Goal: Task Accomplishment & Management: Manage account settings

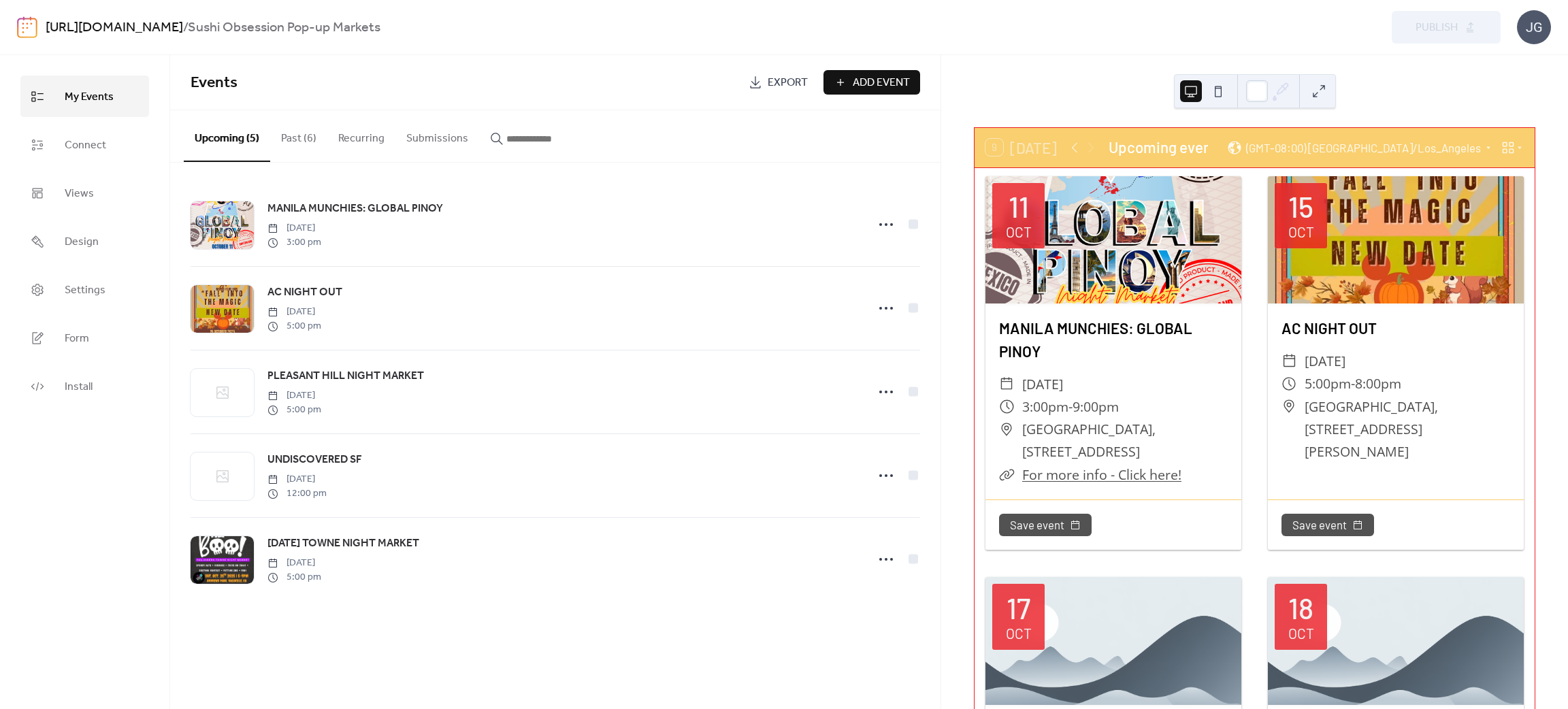
scroll to position [204, 0]
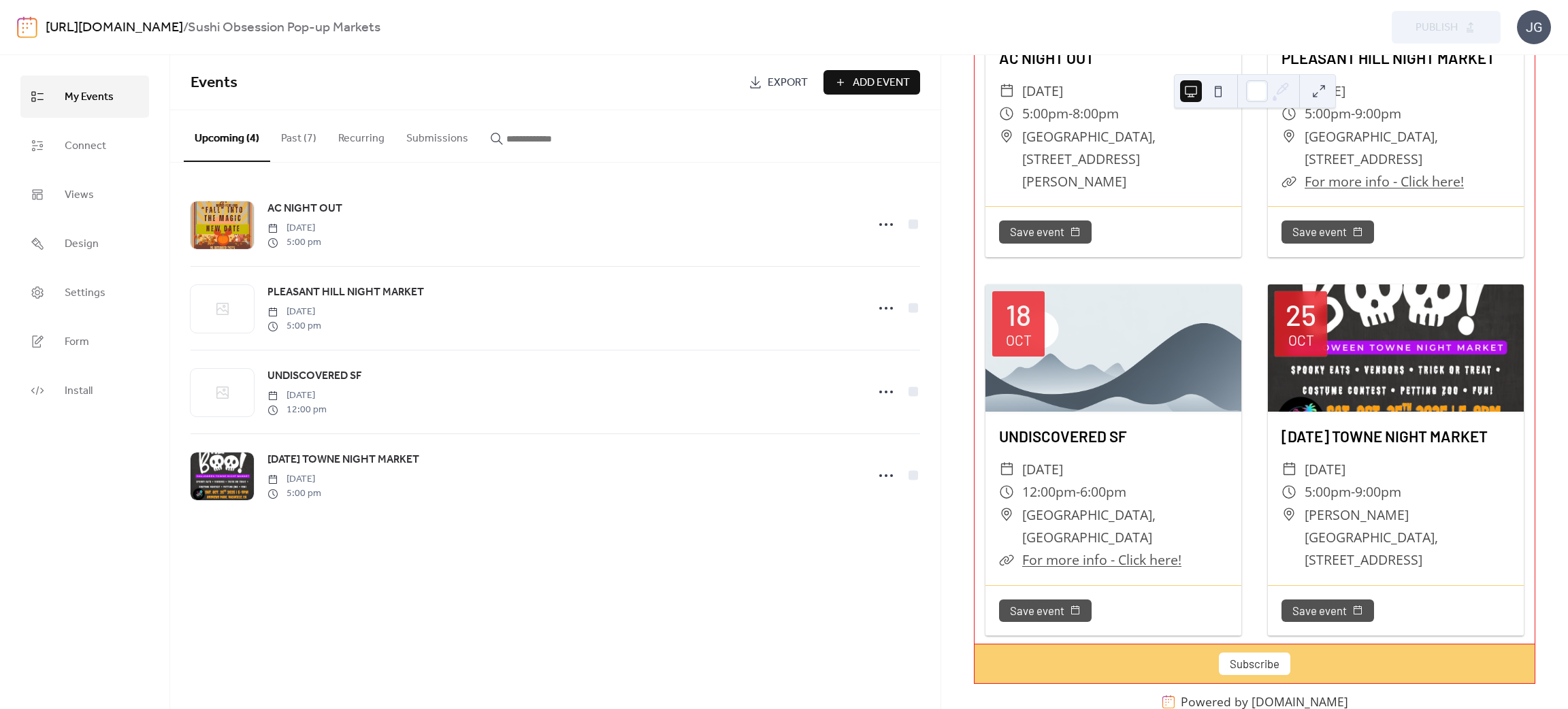
scroll to position [306, 0]
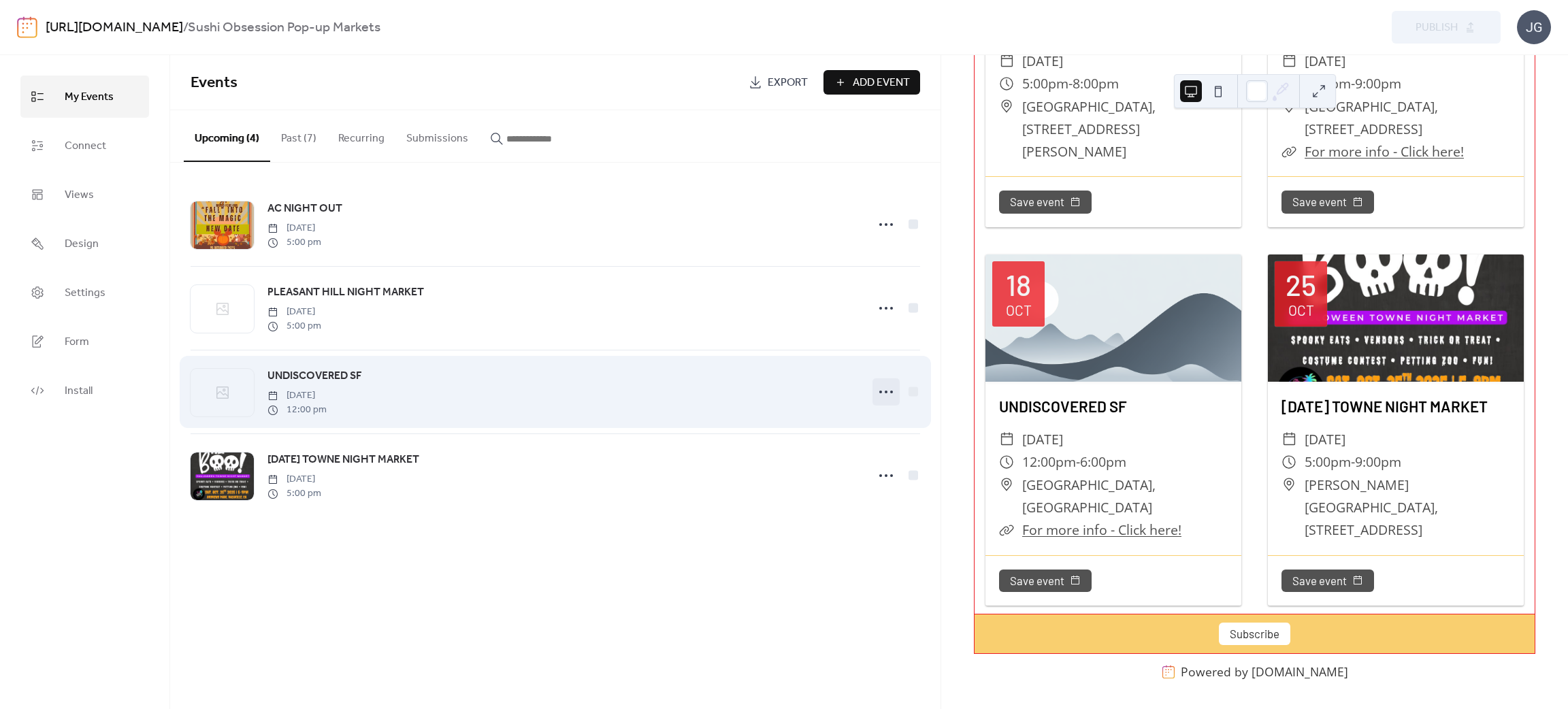
click at [873, 391] on div at bounding box center [886, 392] width 27 height 27
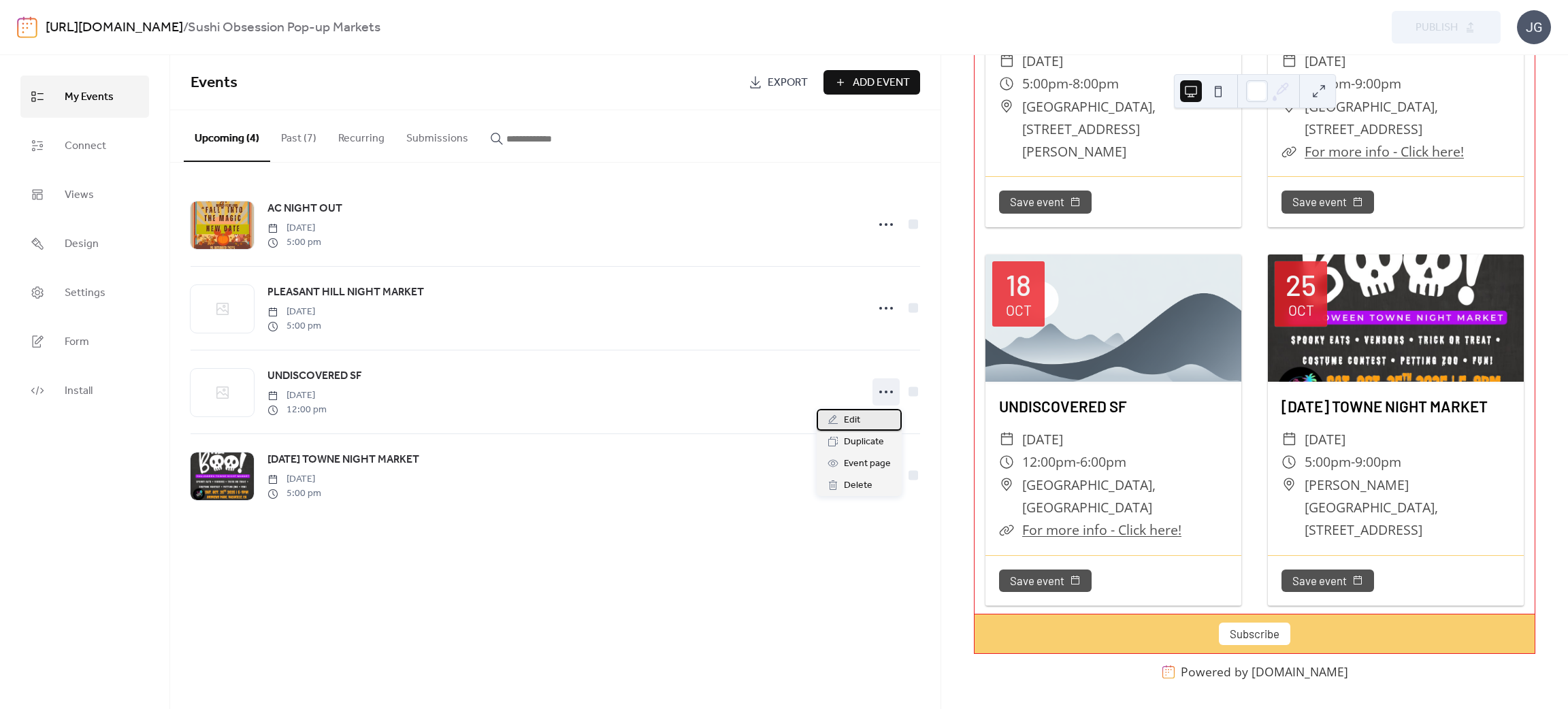
click at [844, 416] on span "Edit" at bounding box center [852, 420] width 16 height 16
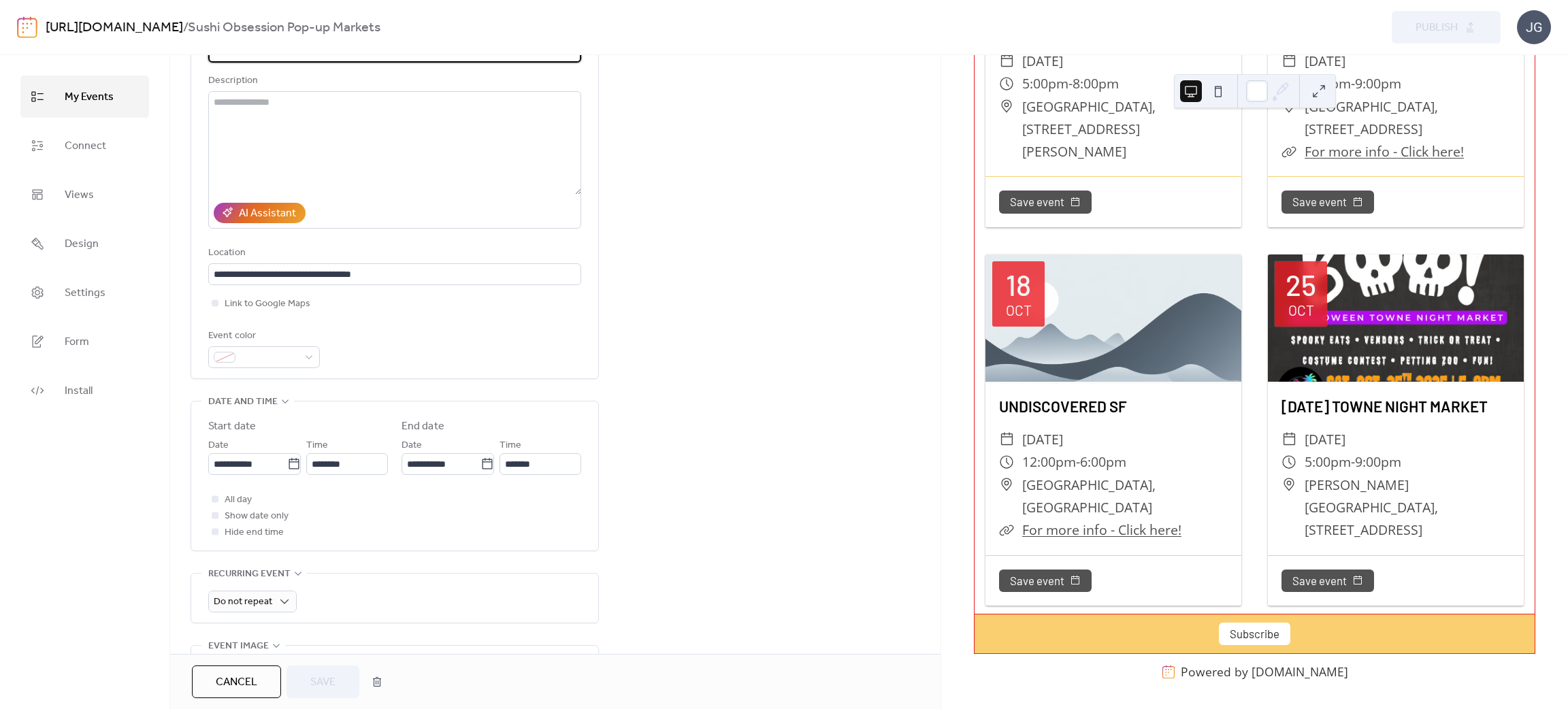
scroll to position [306, 0]
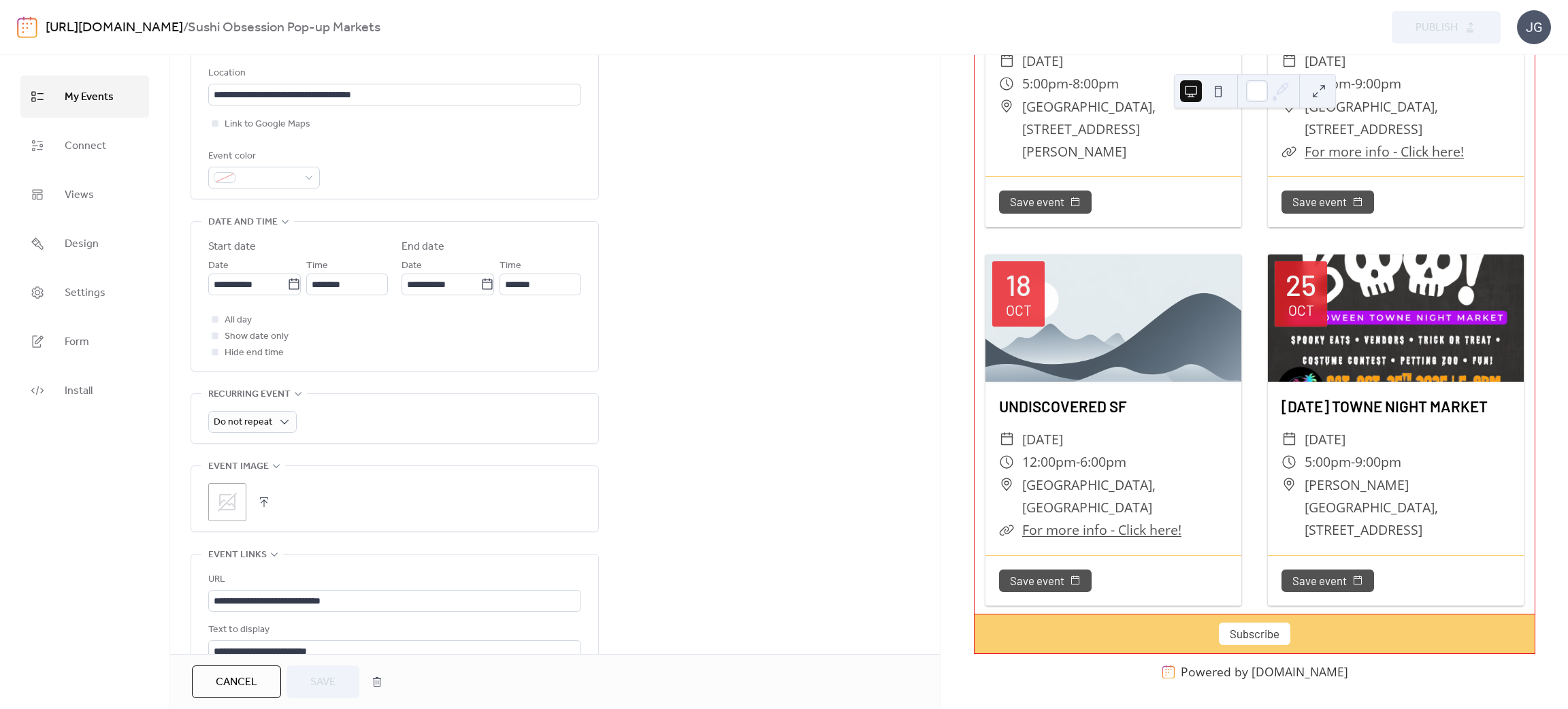
click at [256, 501] on button "button" at bounding box center [264, 502] width 19 height 19
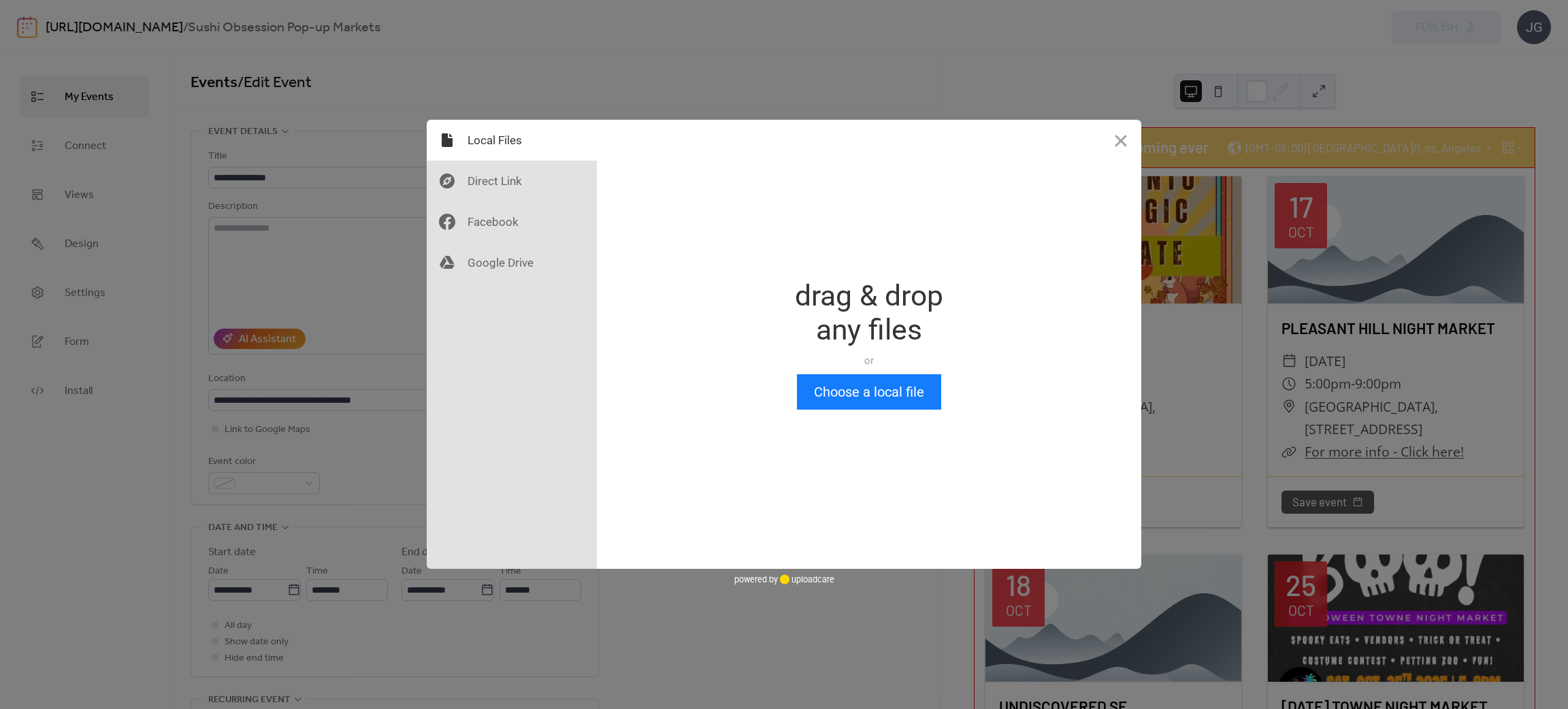
scroll to position [0, 0]
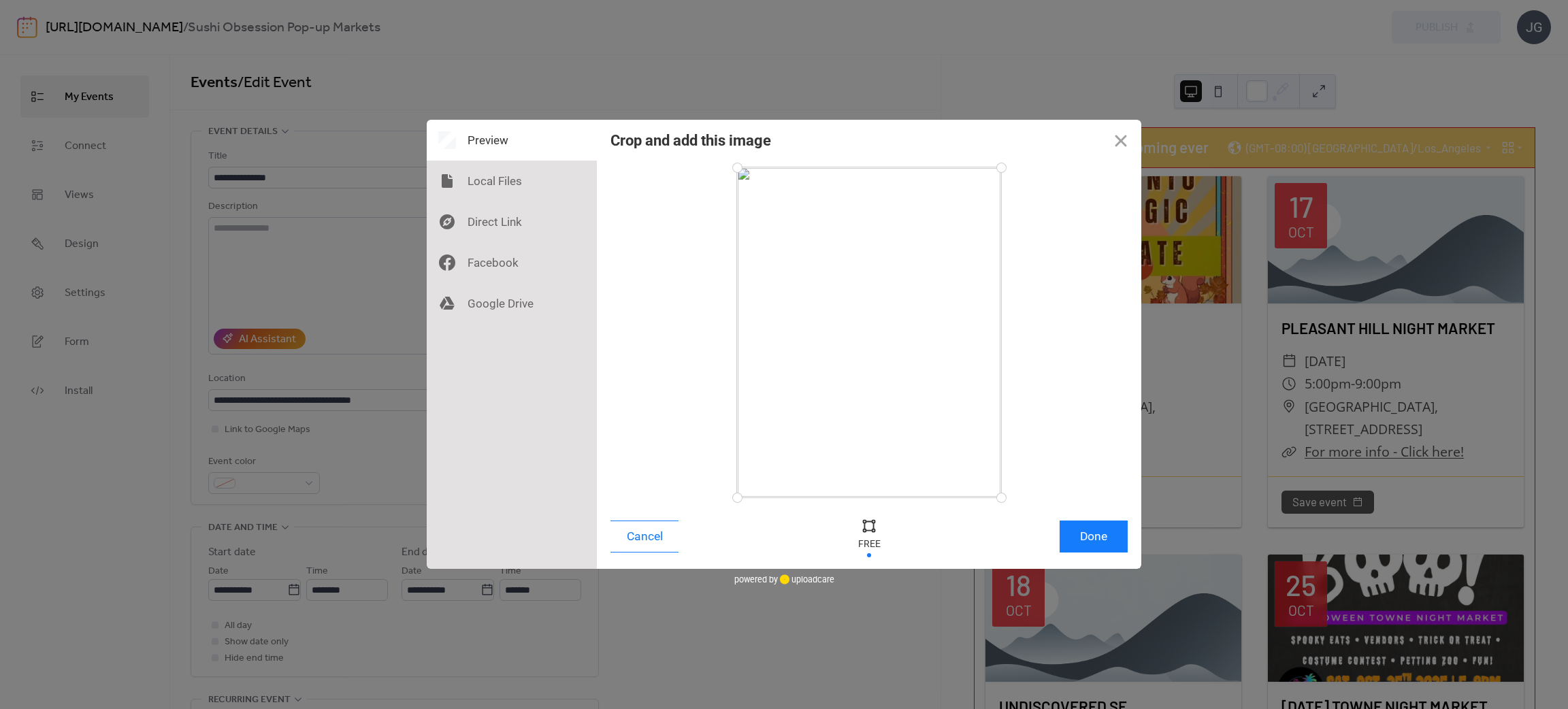
click at [1099, 520] on div "Cancel Done" at bounding box center [869, 540] width 544 height 58
click at [1095, 536] on button "Done" at bounding box center [1094, 537] width 68 height 32
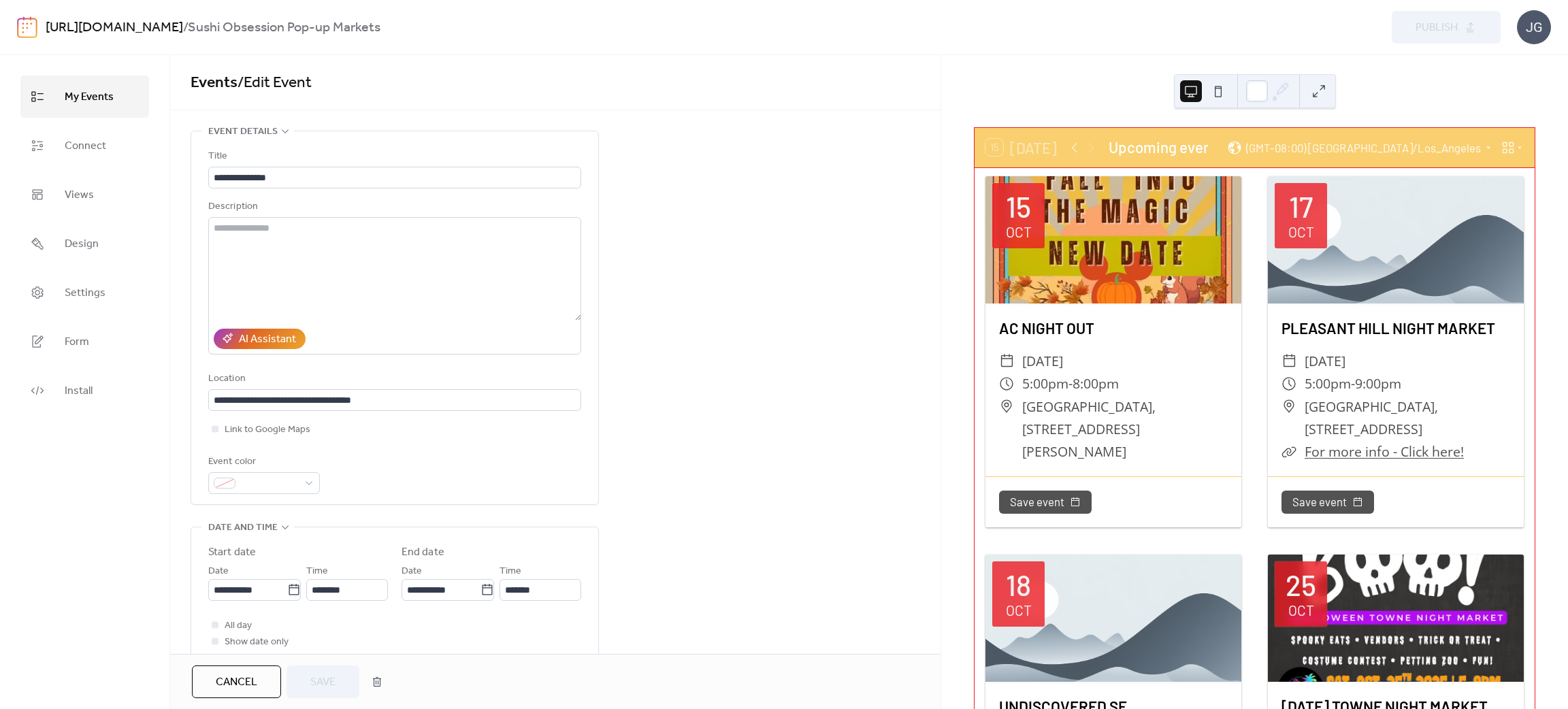
scroll to position [453, 0]
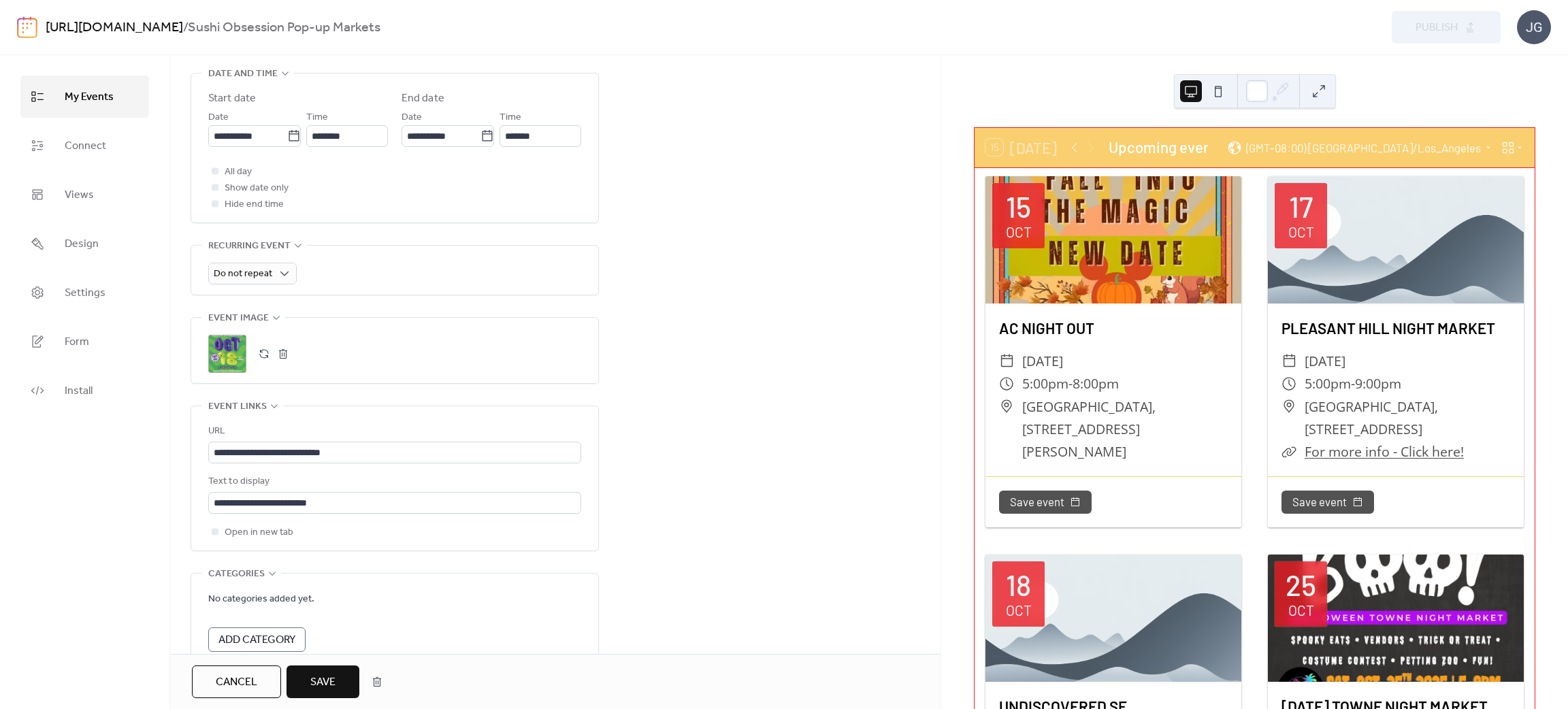
click at [332, 680] on span "Save" at bounding box center [323, 682] width 25 height 16
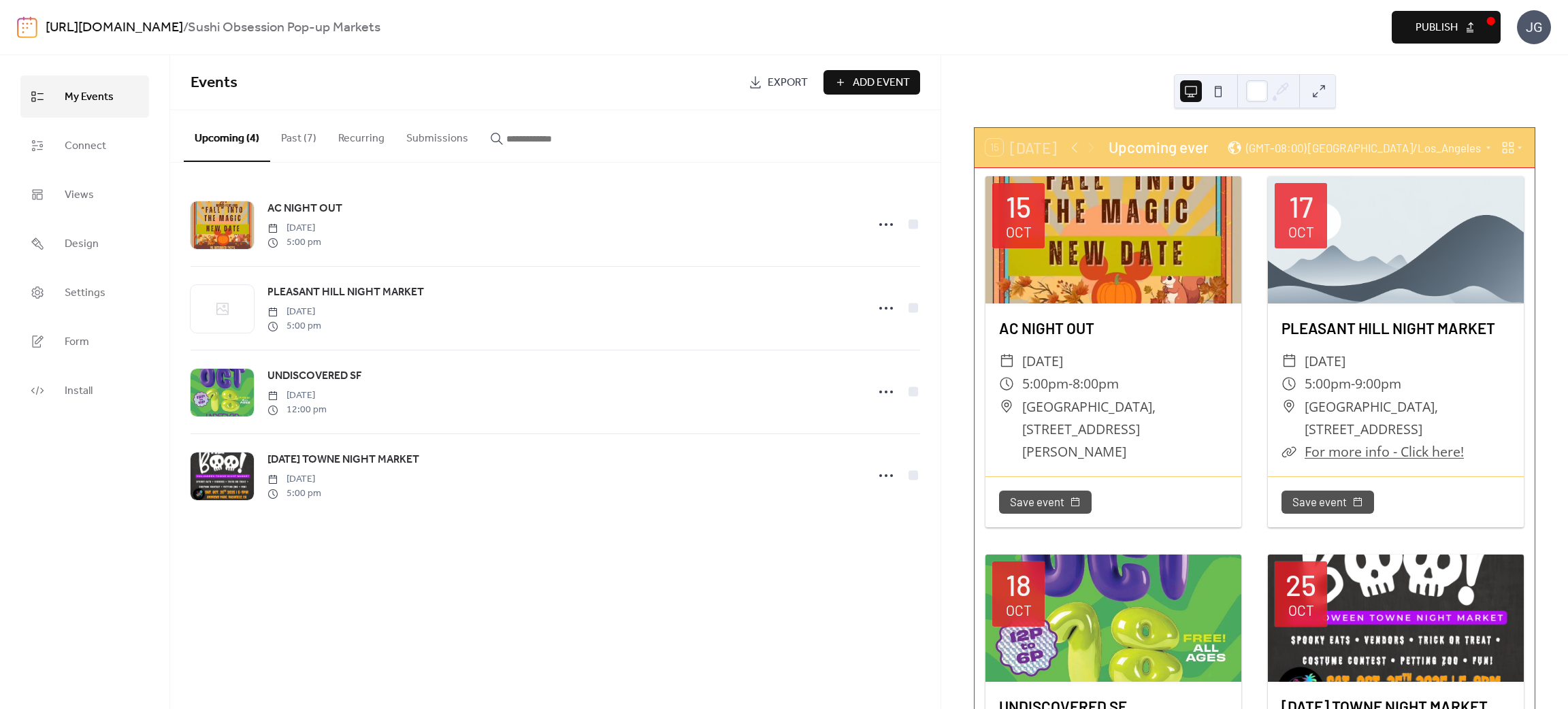
click at [1373, 214] on div at bounding box center [1396, 240] width 256 height 128
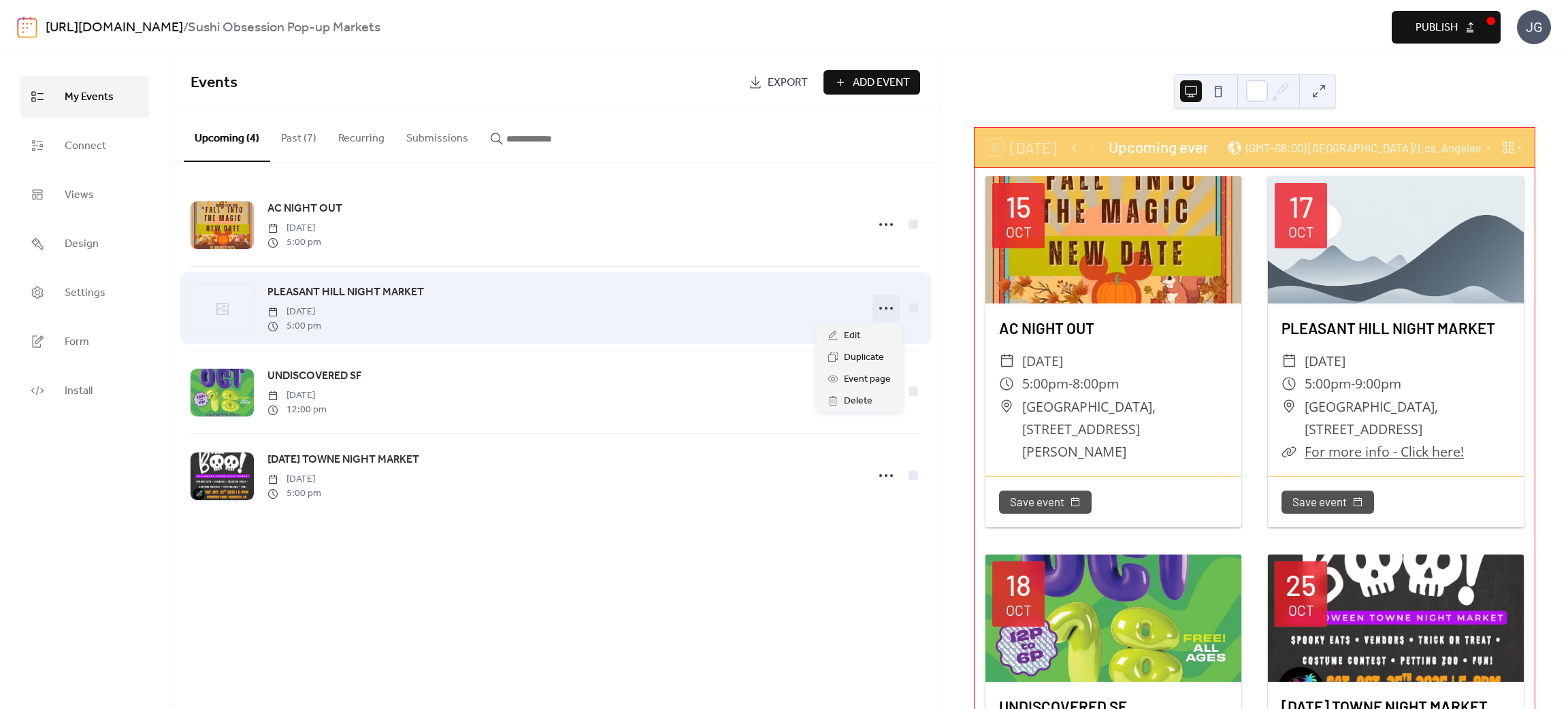
click at [879, 306] on icon at bounding box center [887, 308] width 22 height 22
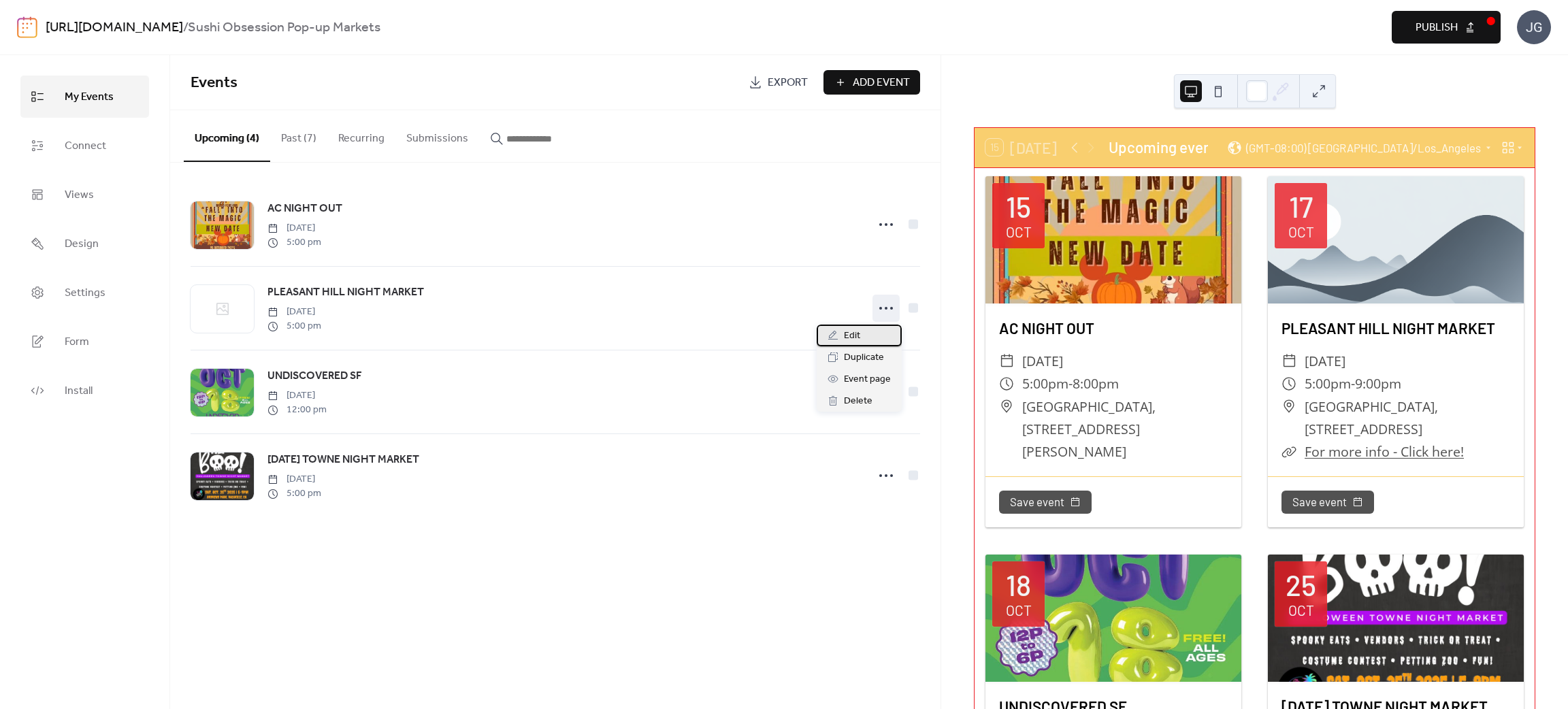
click at [849, 340] on span "Edit" at bounding box center [852, 335] width 16 height 16
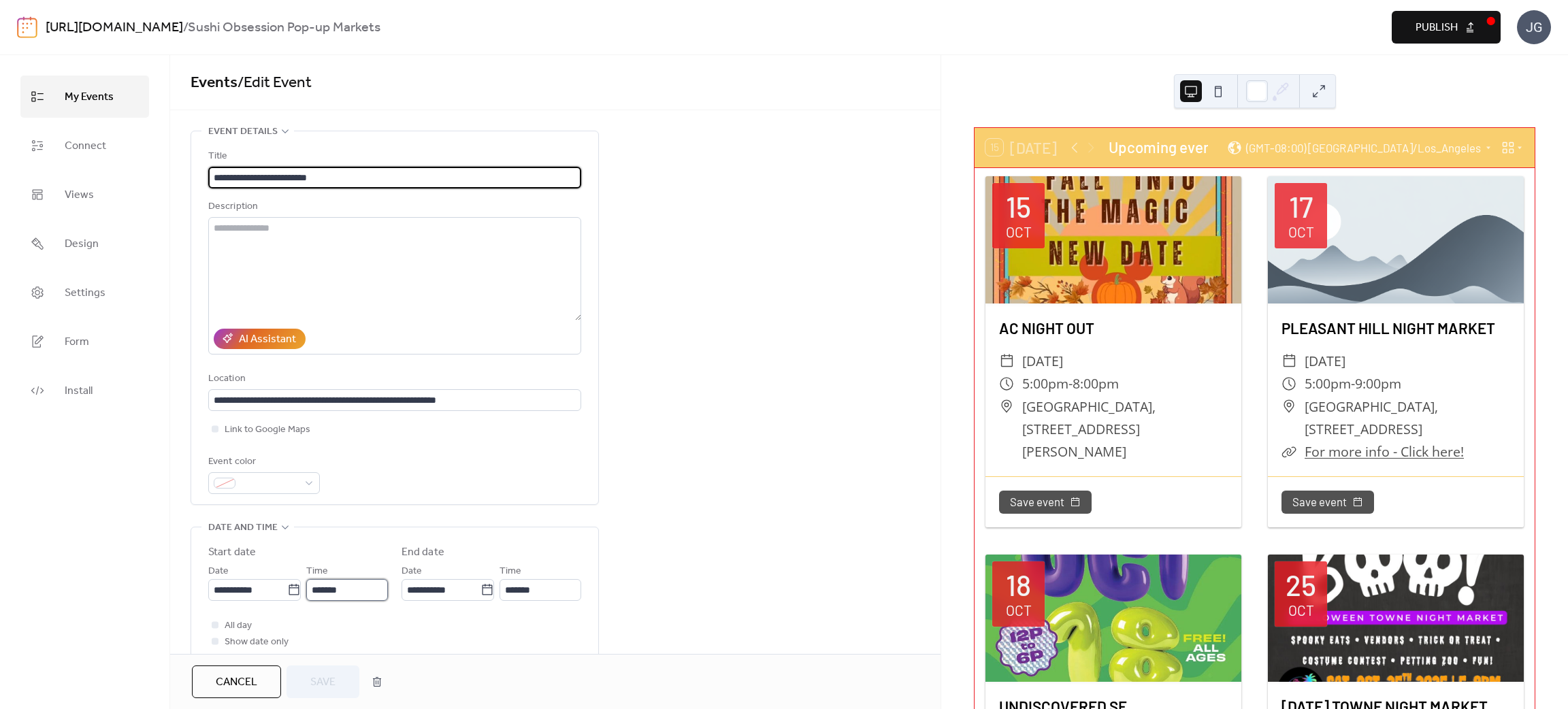
click at [346, 589] on input "*******" at bounding box center [347, 590] width 82 height 22
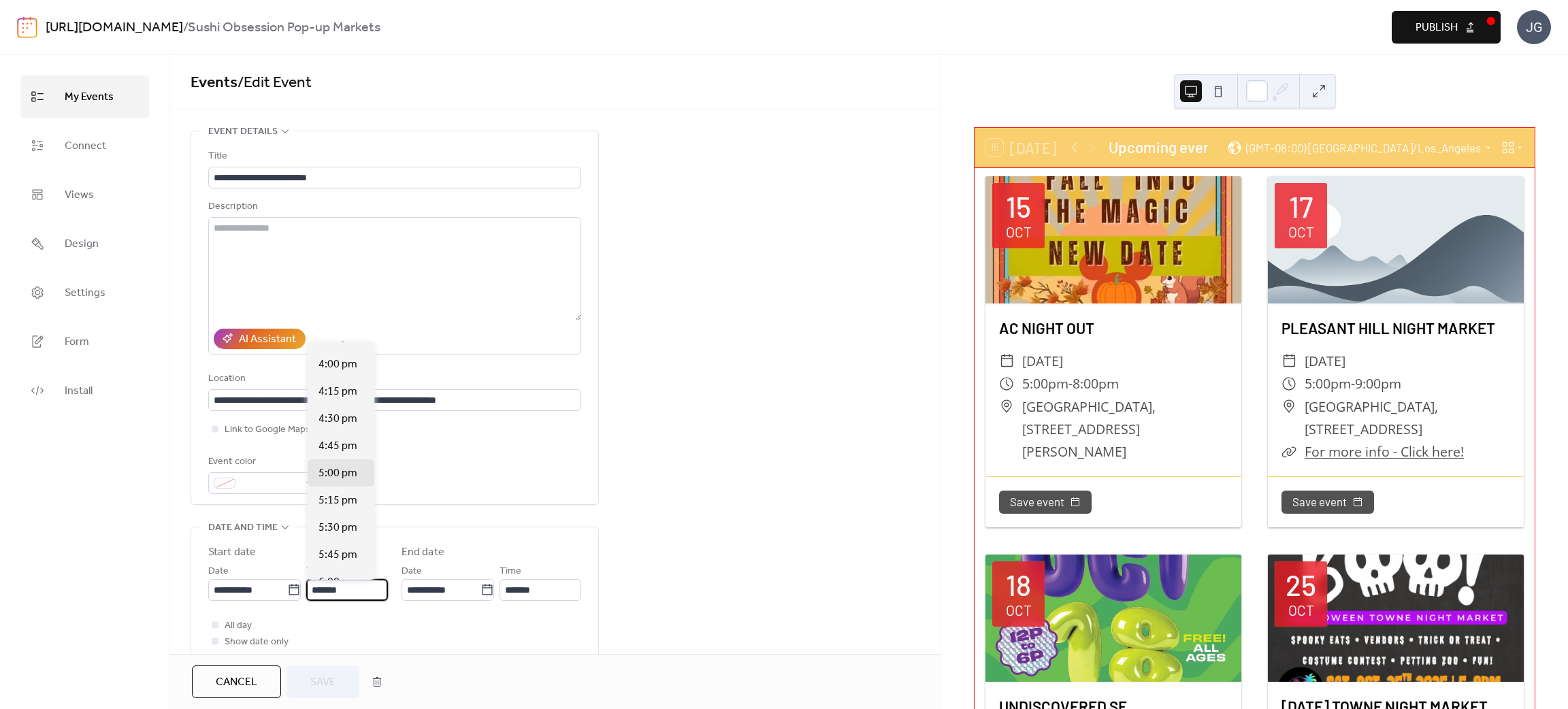
scroll to position [1646, 0]
click at [338, 447] on span "4:00 pm" at bounding box center [338, 452] width 39 height 16
type input "*******"
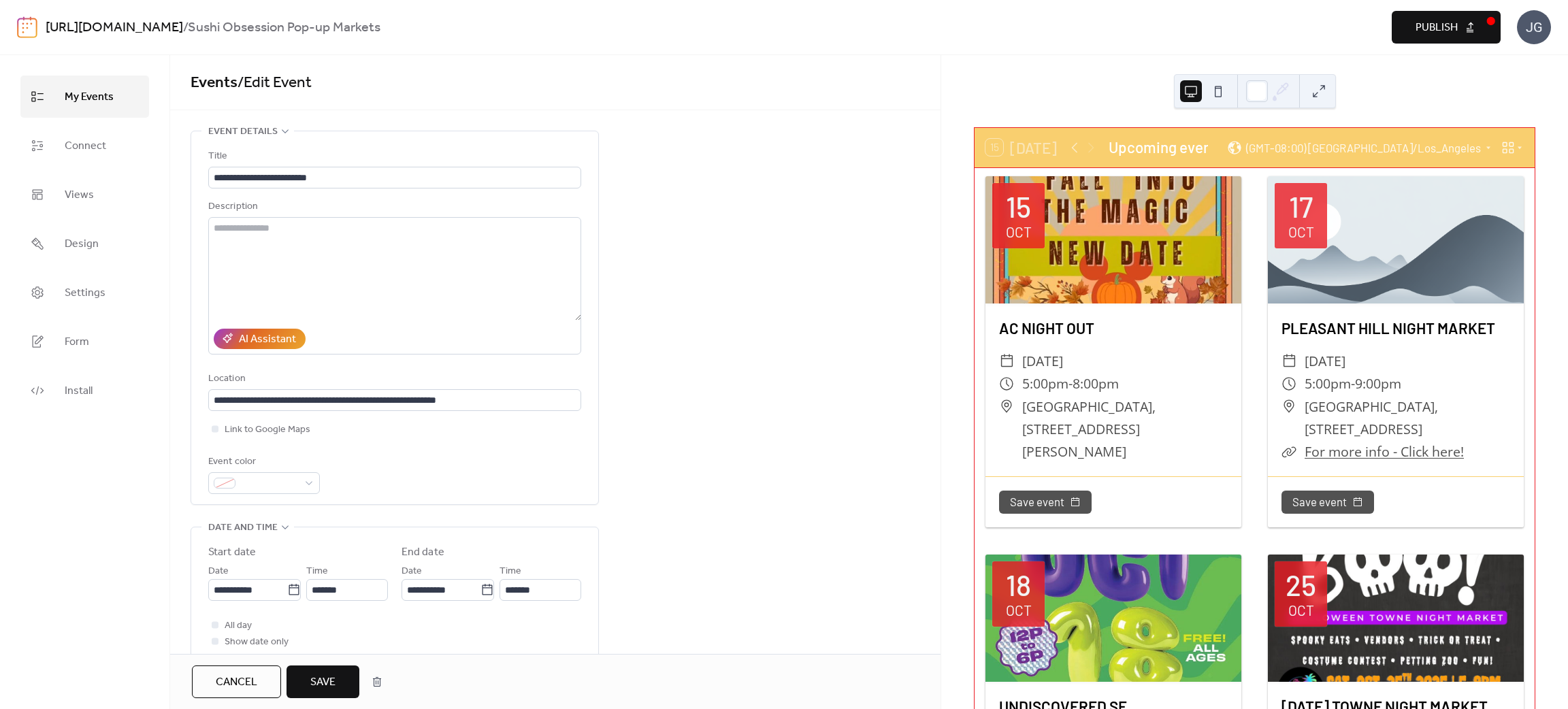
click at [659, 549] on div "**********" at bounding box center [555, 657] width 770 height 1053
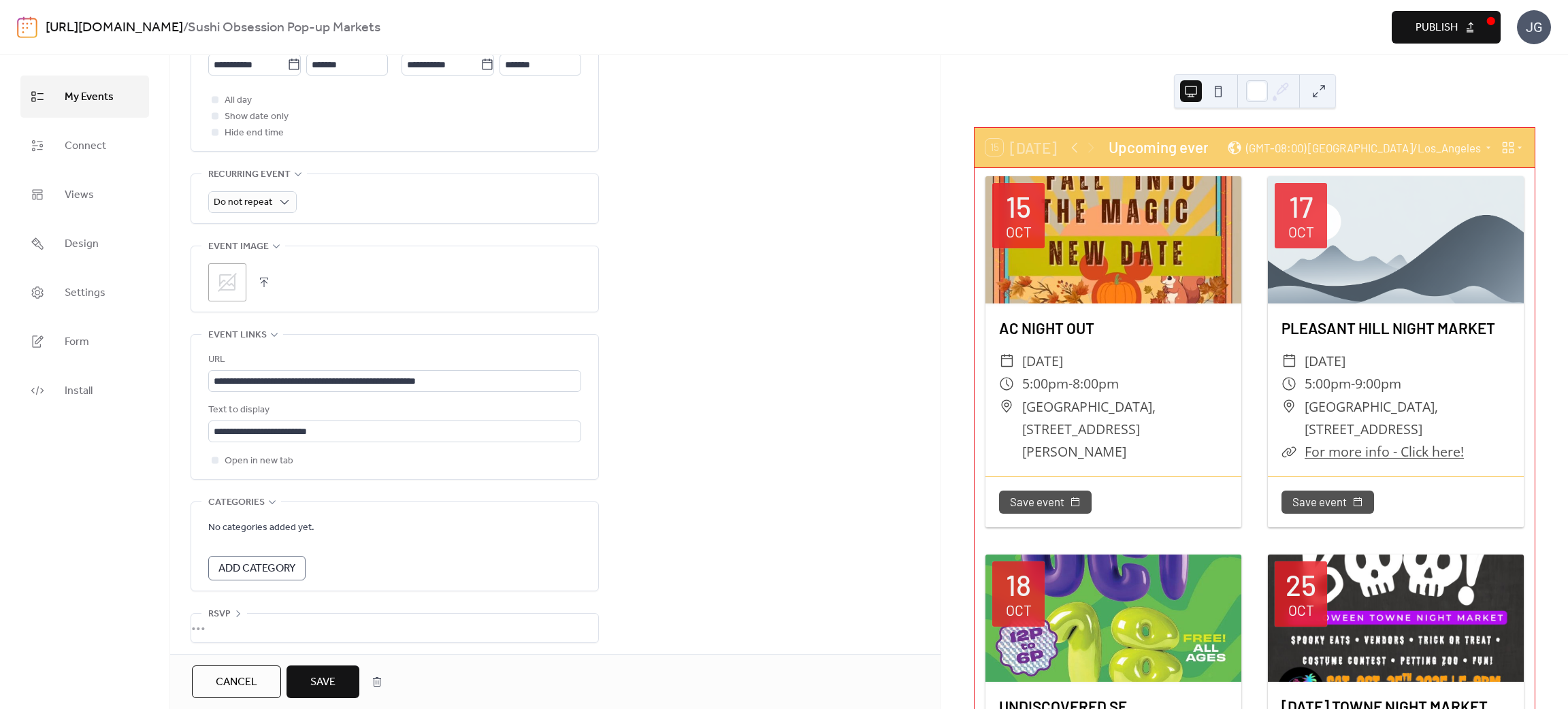
scroll to position [532, 0]
click at [262, 266] on div ";" at bounding box center [394, 278] width 373 height 38
click at [262, 269] on button "button" at bounding box center [264, 279] width 19 height 19
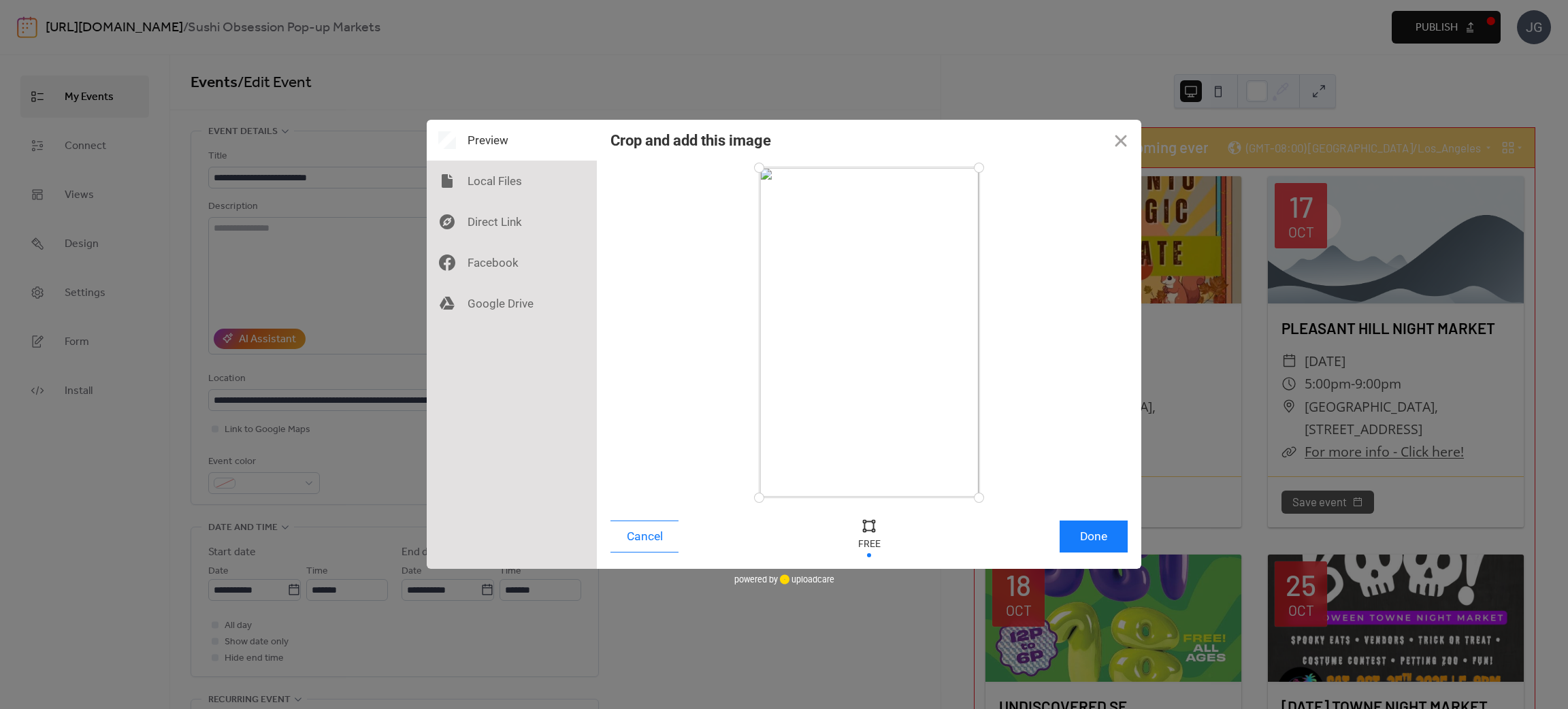
click at [1128, 533] on div "Cancel Done" at bounding box center [869, 540] width 544 height 58
click at [1090, 526] on button "Done" at bounding box center [1094, 537] width 68 height 32
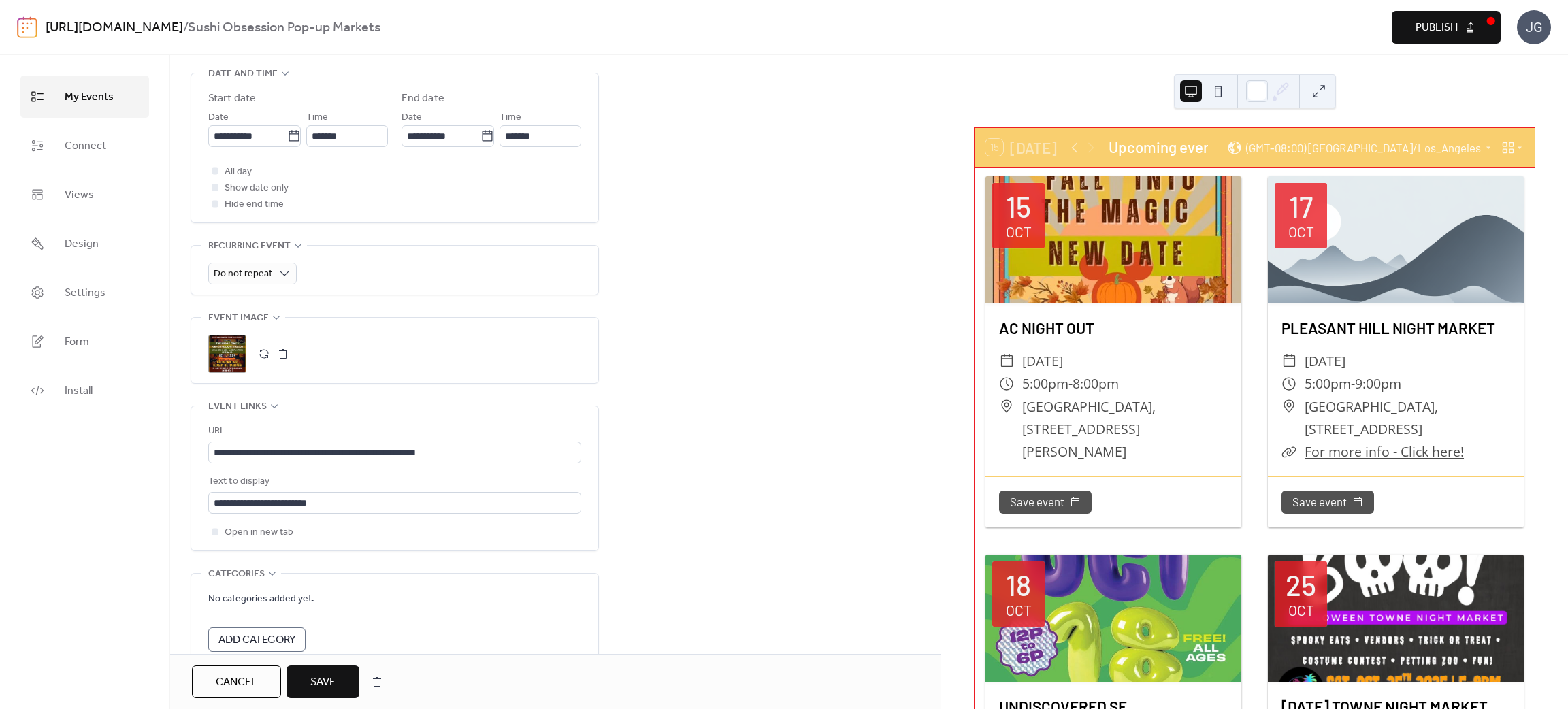
click at [313, 674] on span "Save" at bounding box center [323, 682] width 25 height 16
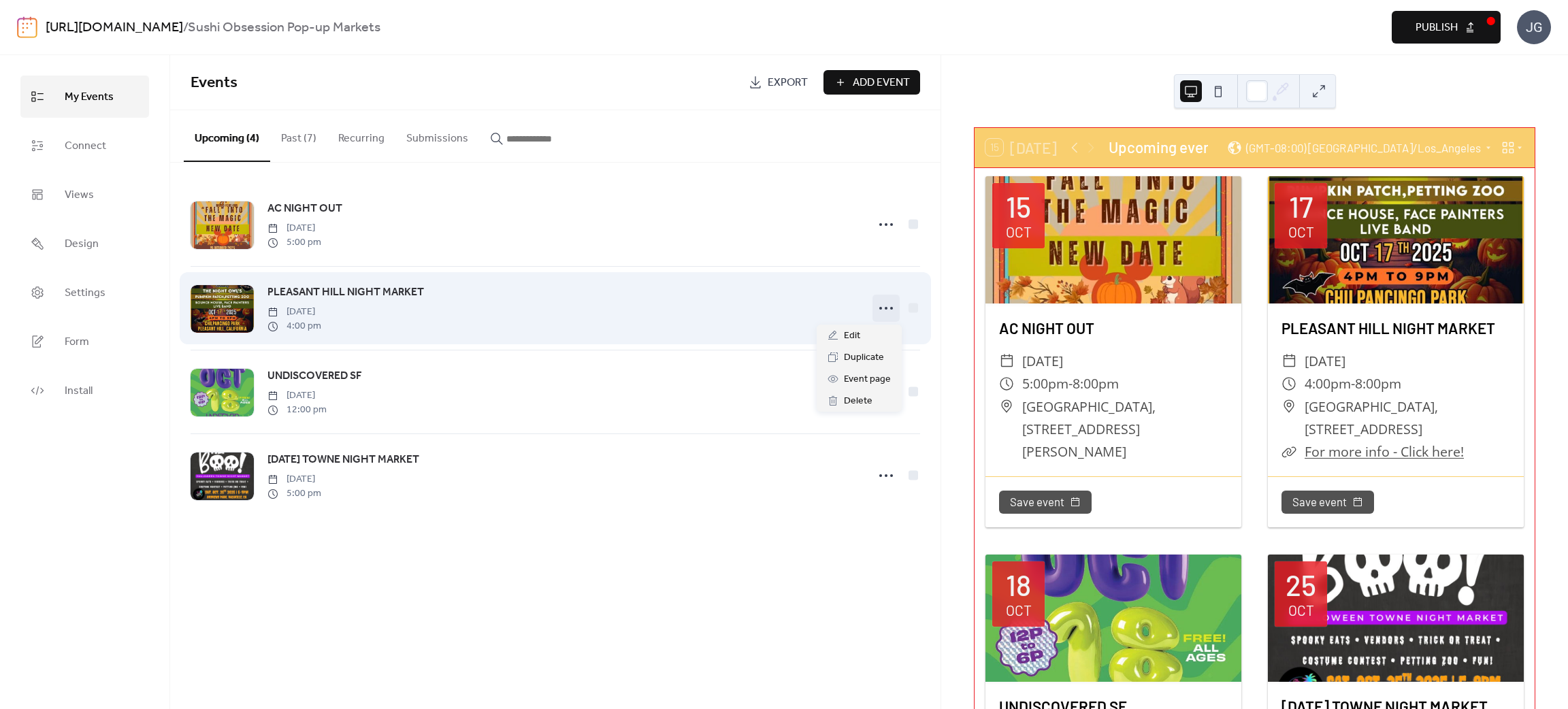
click at [884, 305] on icon at bounding box center [887, 308] width 22 height 22
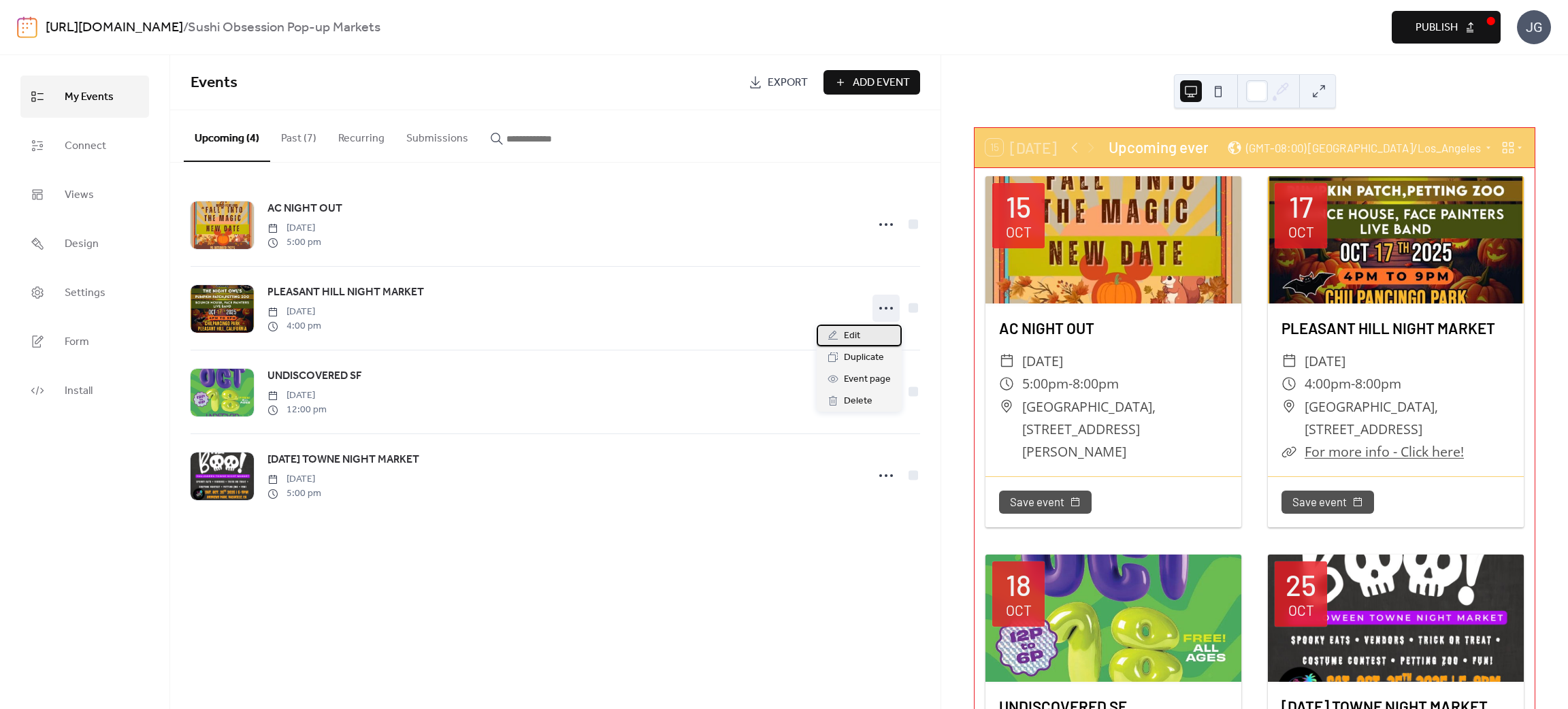
click at [855, 334] on span "Edit" at bounding box center [852, 335] width 16 height 16
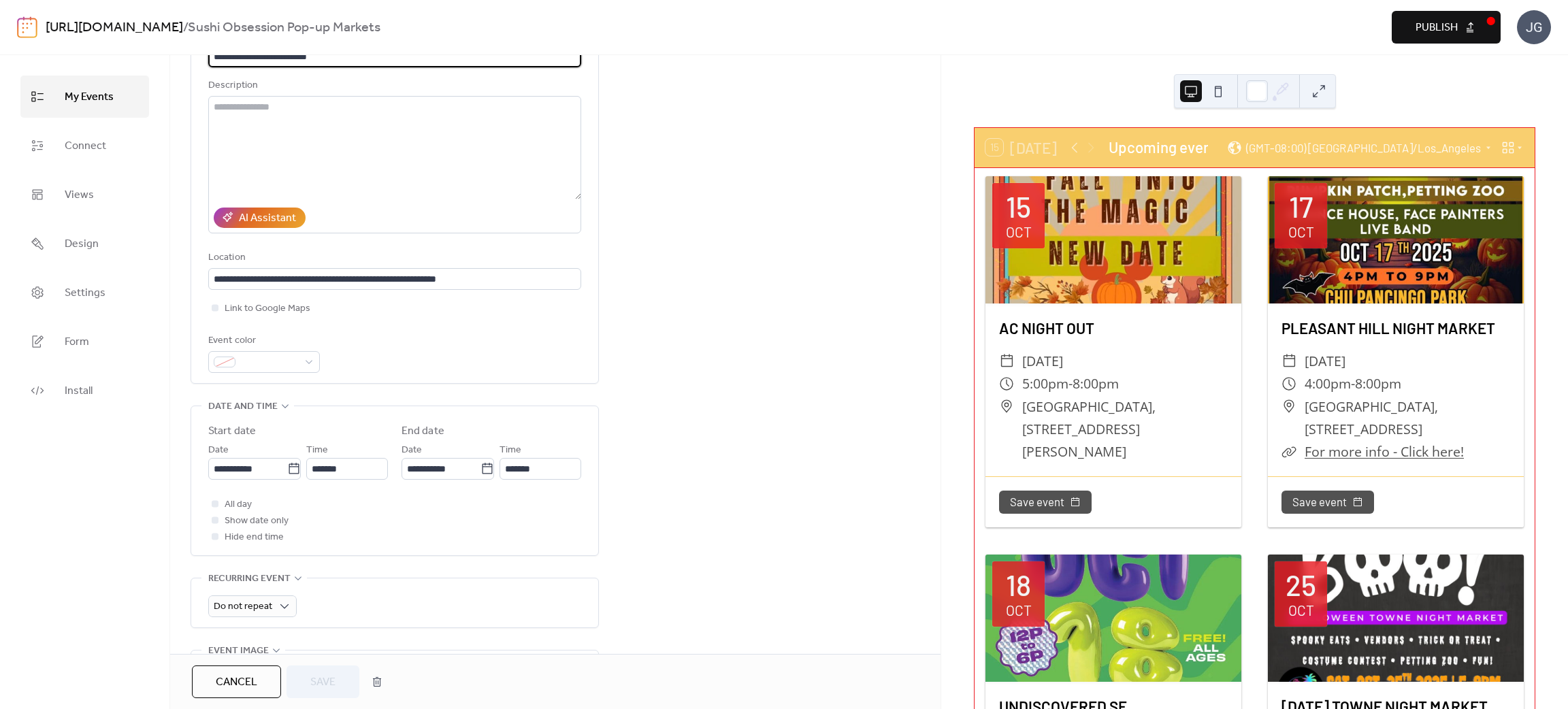
scroll to position [204, 0]
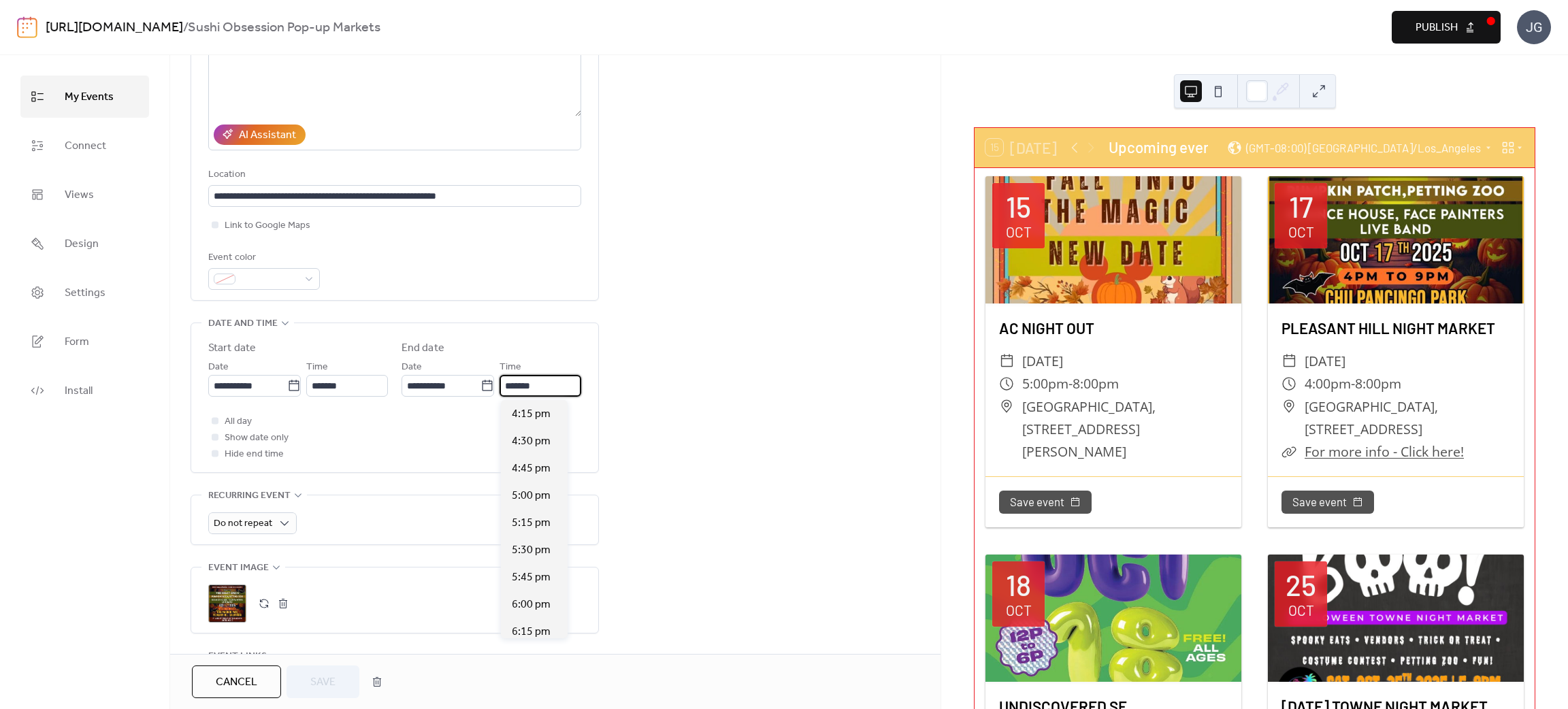
click at [525, 380] on input "*******" at bounding box center [540, 386] width 82 height 22
click at [526, 522] on span "9:00 pm" at bounding box center [532, 523] width 39 height 16
type input "*******"
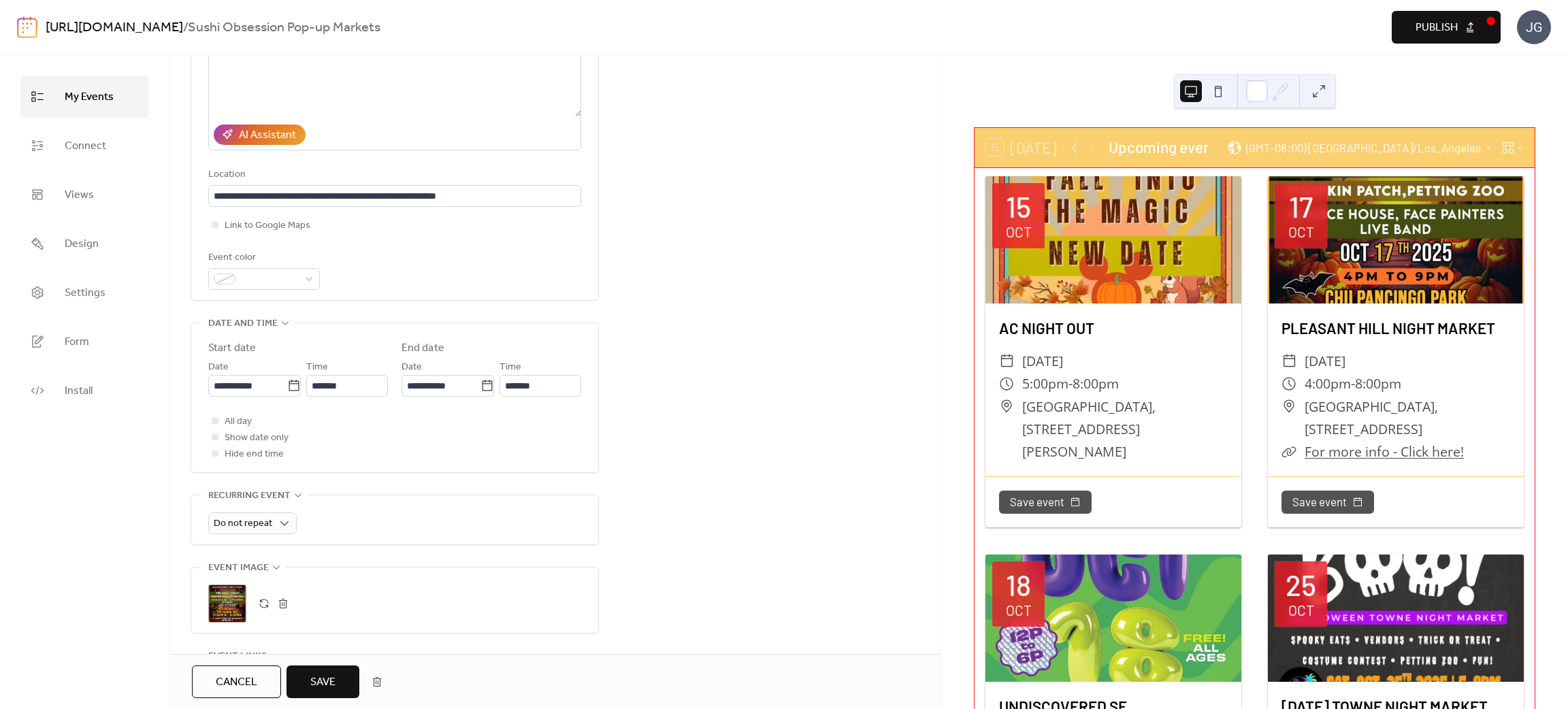
click at [651, 515] on div "**********" at bounding box center [555, 453] width 770 height 1053
click at [303, 676] on button "Save" at bounding box center [323, 682] width 73 height 32
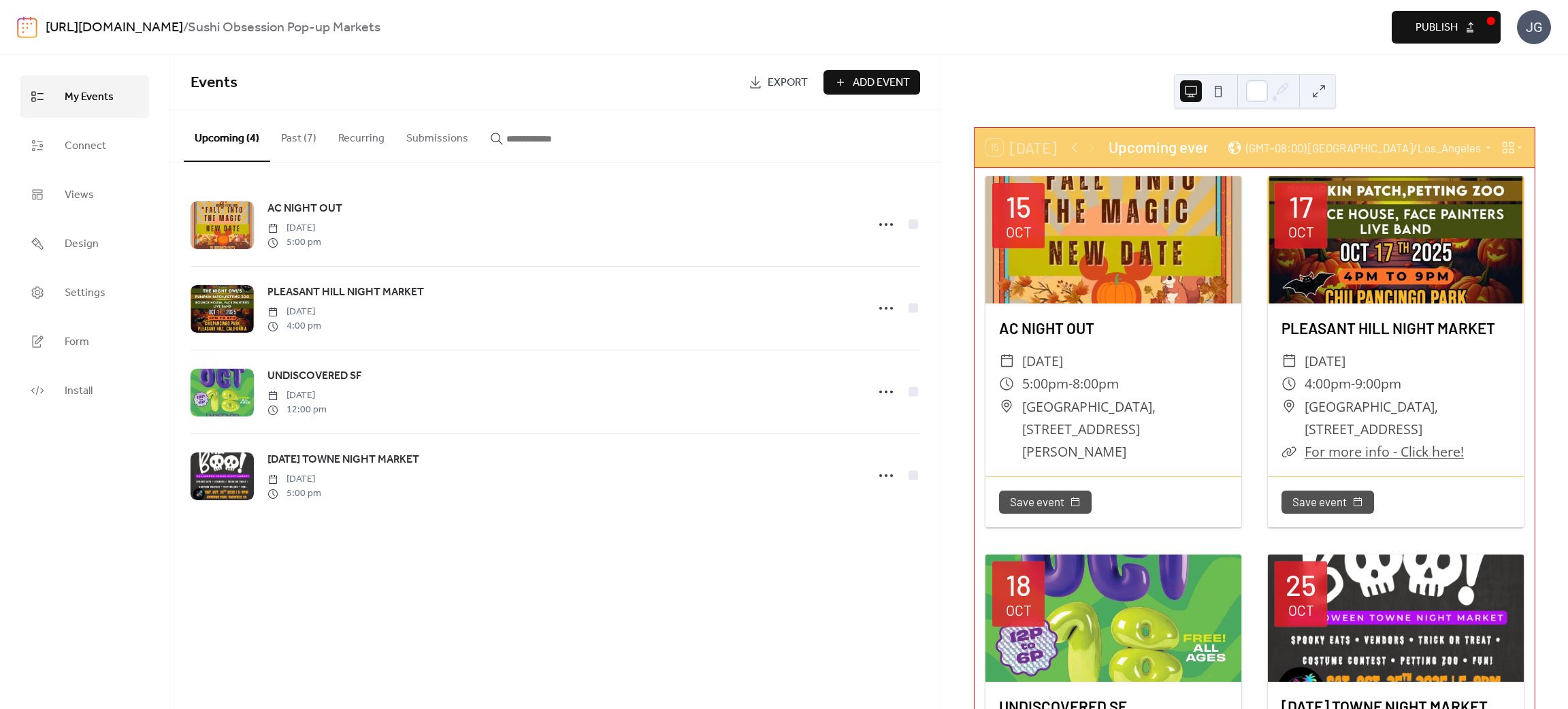
click at [409, 623] on div "Events Export Add Event Upcoming (4) Past (7) Recurring Submissions AC NIGHT OU…" at bounding box center [555, 382] width 770 height 654
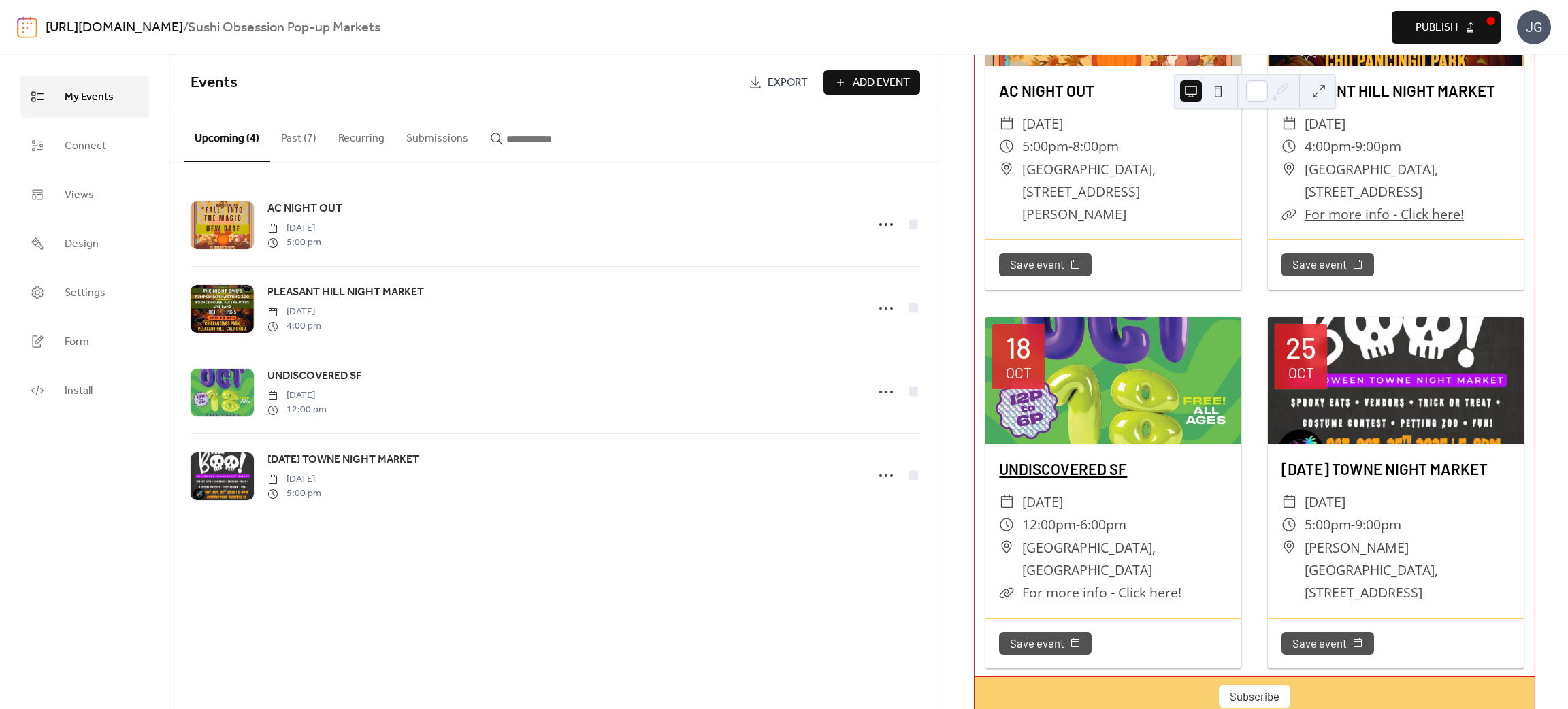
scroll to position [14, 0]
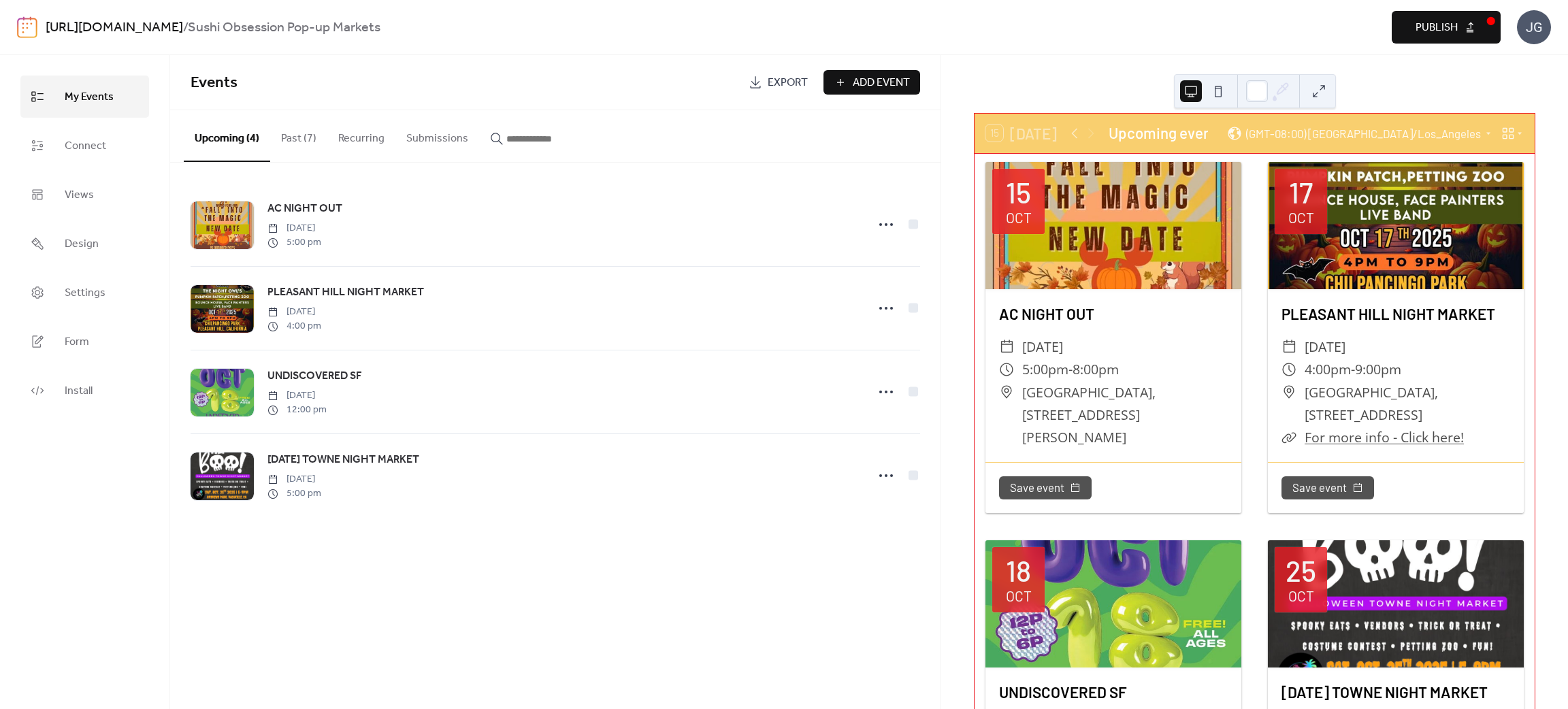
click at [1427, 22] on span "Publish" at bounding box center [1437, 27] width 42 height 16
drag, startPoint x: 745, startPoint y: 622, endPoint x: 744, endPoint y: 575, distance: 47.0
click at [745, 622] on div "Events Export Add Event Upcoming (4) Past (7) Recurring Submissions AC NIGHT OU…" at bounding box center [555, 382] width 770 height 654
